Goal: Information Seeking & Learning: Learn about a topic

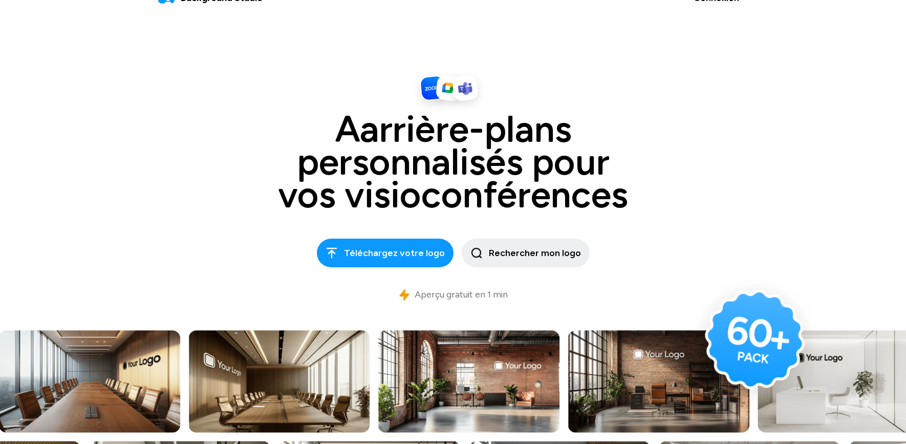
scroll to position [27, 0]
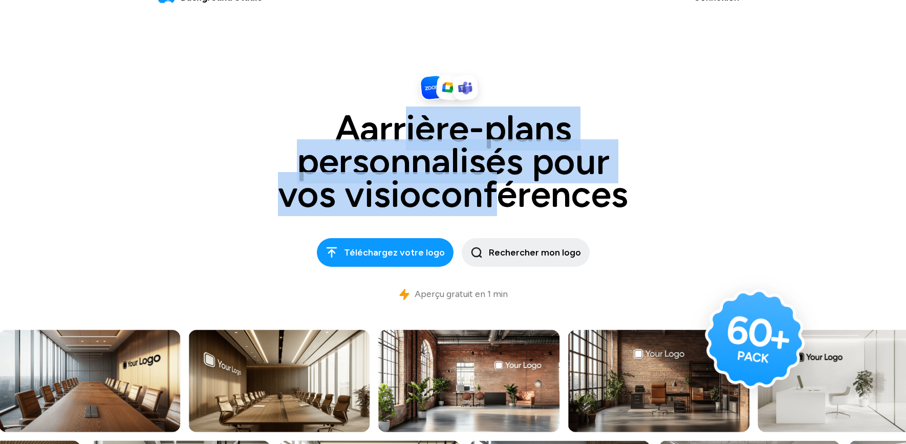
drag, startPoint x: 404, startPoint y: 129, endPoint x: 504, endPoint y: 192, distance: 117.6
click at [504, 192] on h1 "Aarrière-plans personnalisés pour vos visioconférences" at bounding box center [453, 161] width 461 height 98
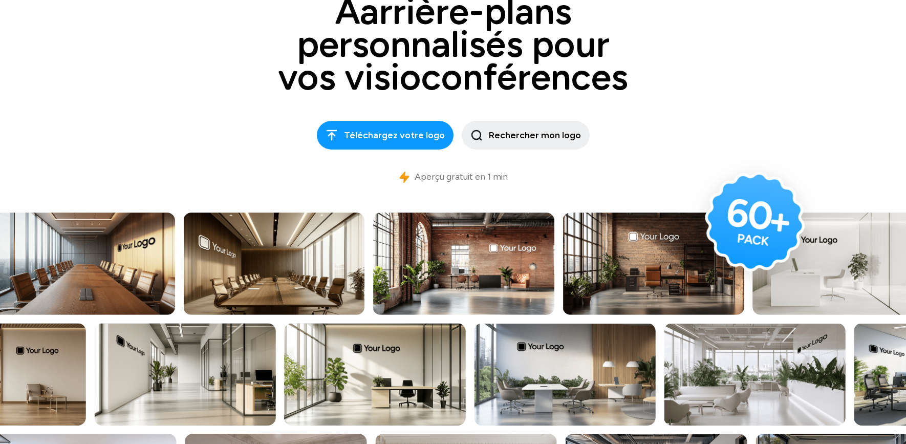
scroll to position [157, 0]
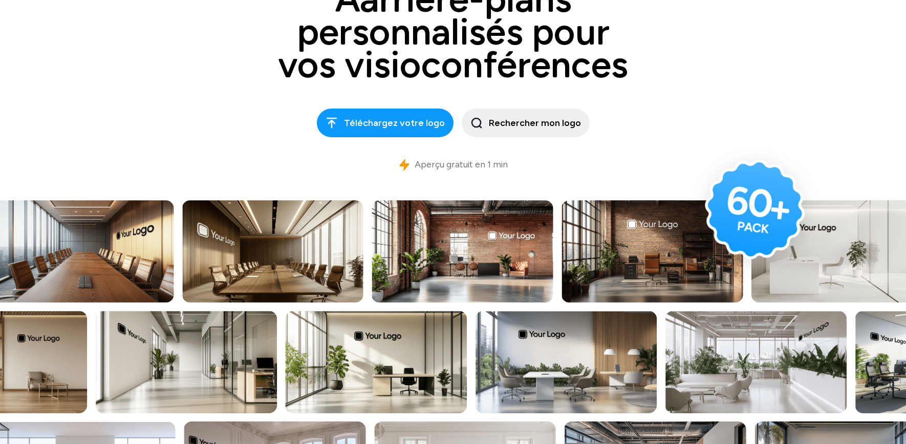
click at [197, 165] on div "Aarrière-plans personnalisés pour vos visioconférences Téléchargez votre logo R…" at bounding box center [453, 58] width 553 height 250
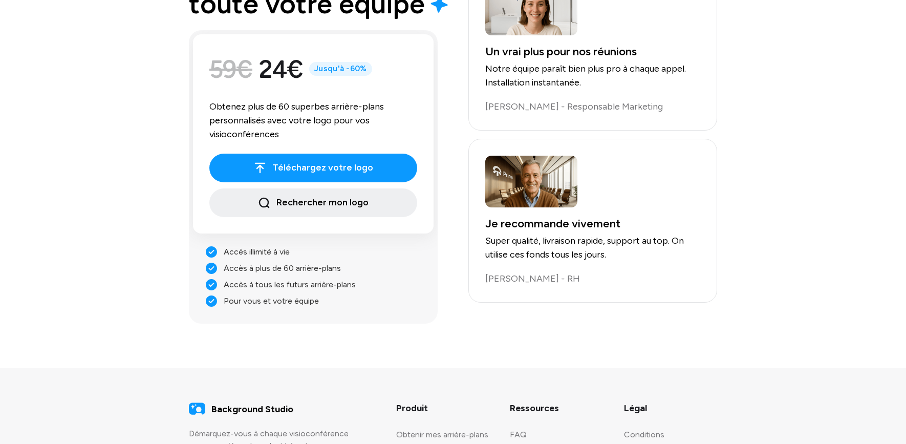
scroll to position [2059, 0]
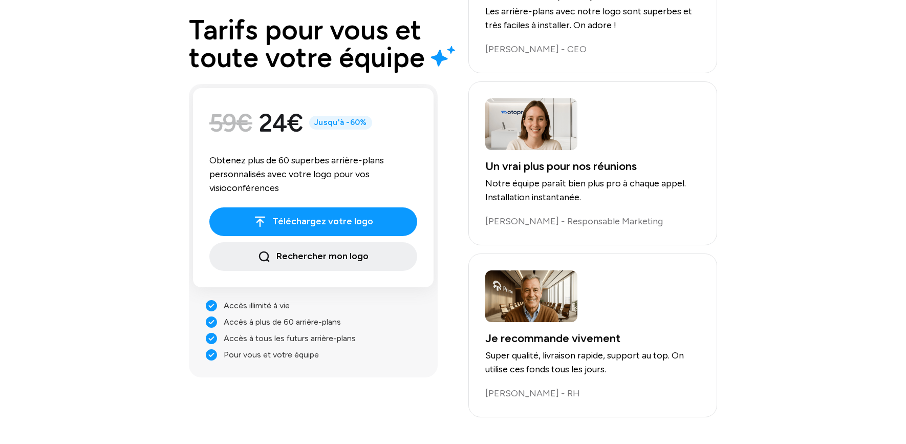
drag, startPoint x: 229, startPoint y: 326, endPoint x: 337, endPoint y: 369, distance: 116.4
click at [337, 369] on ul "Accès illimité à vie Accès à plus de 60 arrière-plans Accès à tous les futurs a…" at bounding box center [313, 330] width 241 height 86
click at [323, 355] on li "Pour vous et votre équipe" at bounding box center [313, 355] width 216 height 12
drag, startPoint x: 323, startPoint y: 355, endPoint x: 212, endPoint y: 324, distance: 115.4
click at [211, 324] on ul "Accès illimité à vie Accès à plus de 60 arrière-plans Accès à tous les futurs a…" at bounding box center [313, 330] width 241 height 86
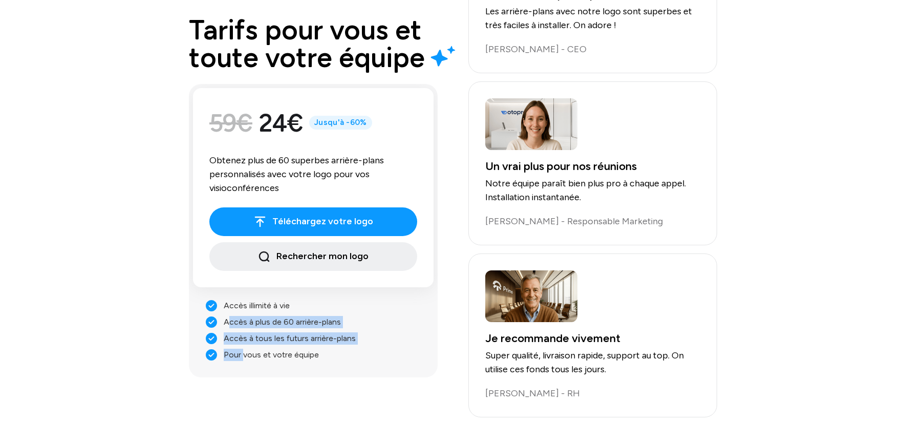
click at [239, 305] on li "Accès illimité à vie" at bounding box center [313, 305] width 216 height 12
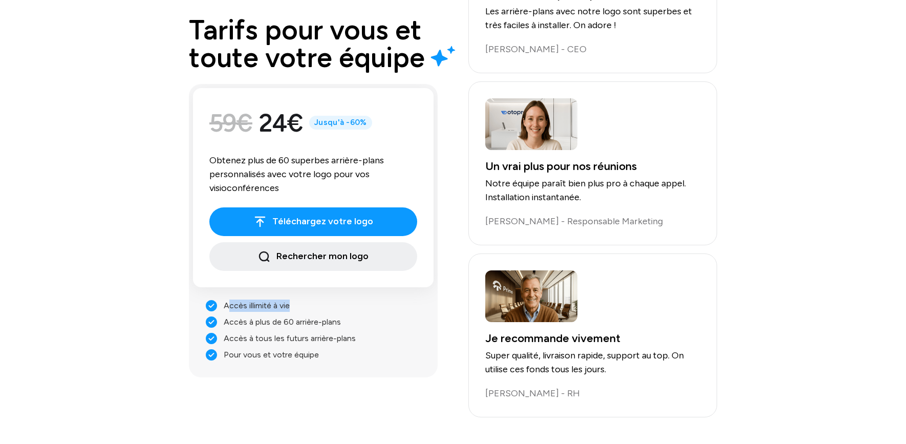
click at [291, 357] on li "Pour vous et votre équipe" at bounding box center [313, 355] width 216 height 12
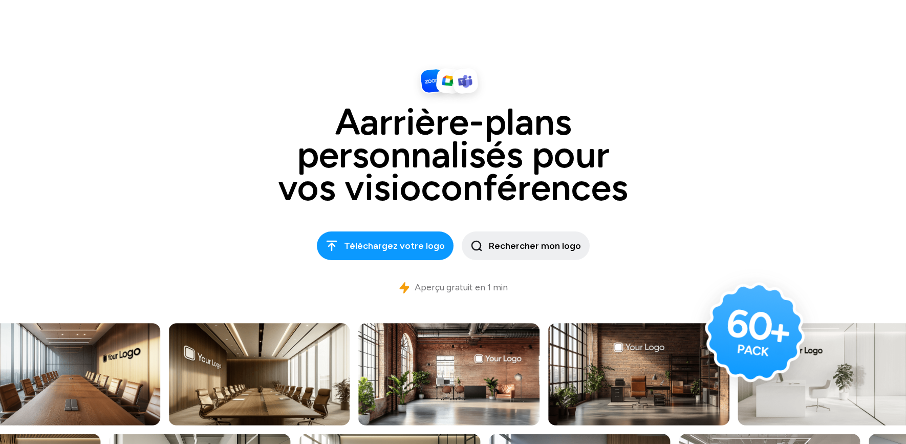
scroll to position [0, 0]
